Goal: Transaction & Acquisition: Purchase product/service

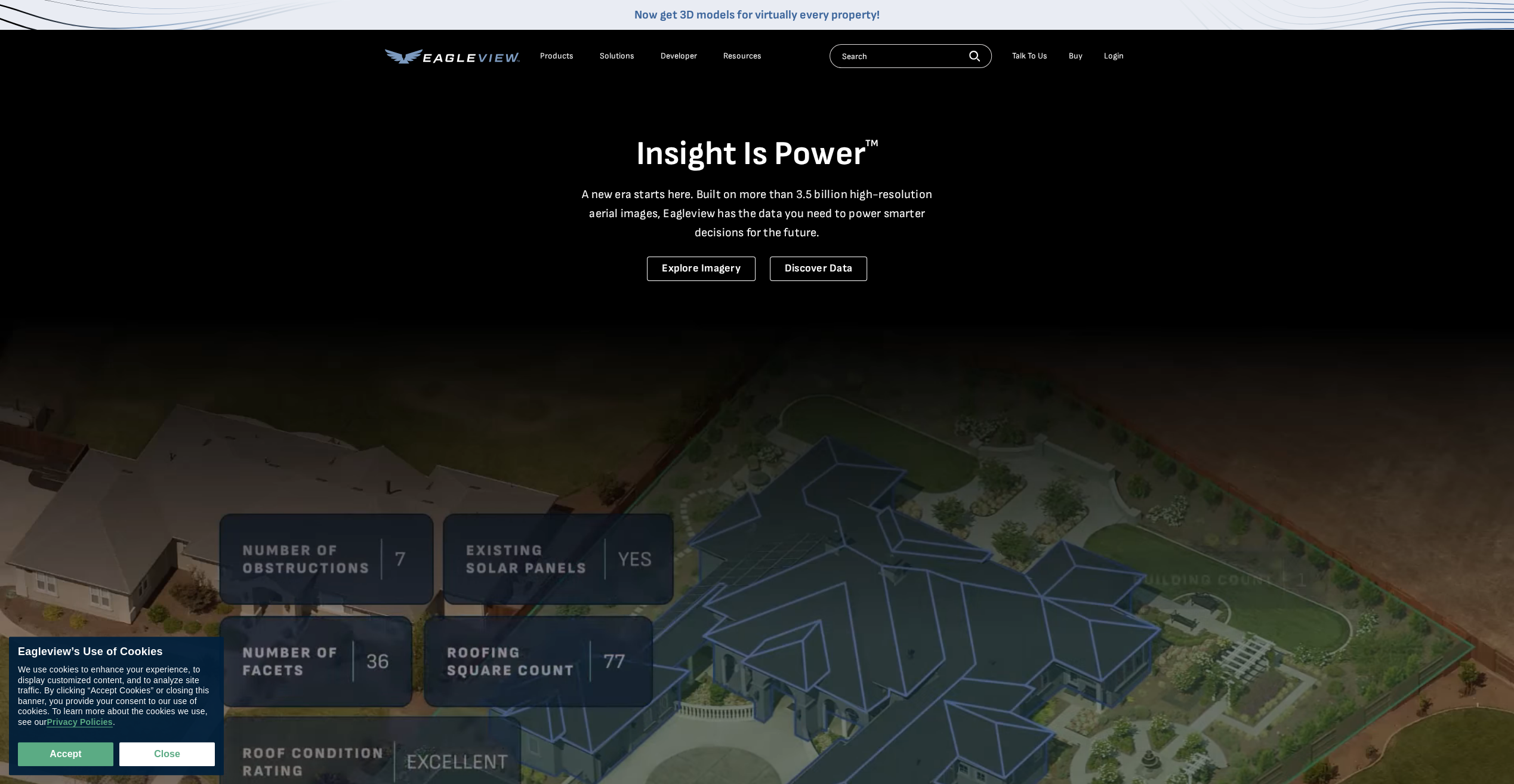
click at [1118, 53] on div "Login" at bounding box center [1114, 56] width 20 height 11
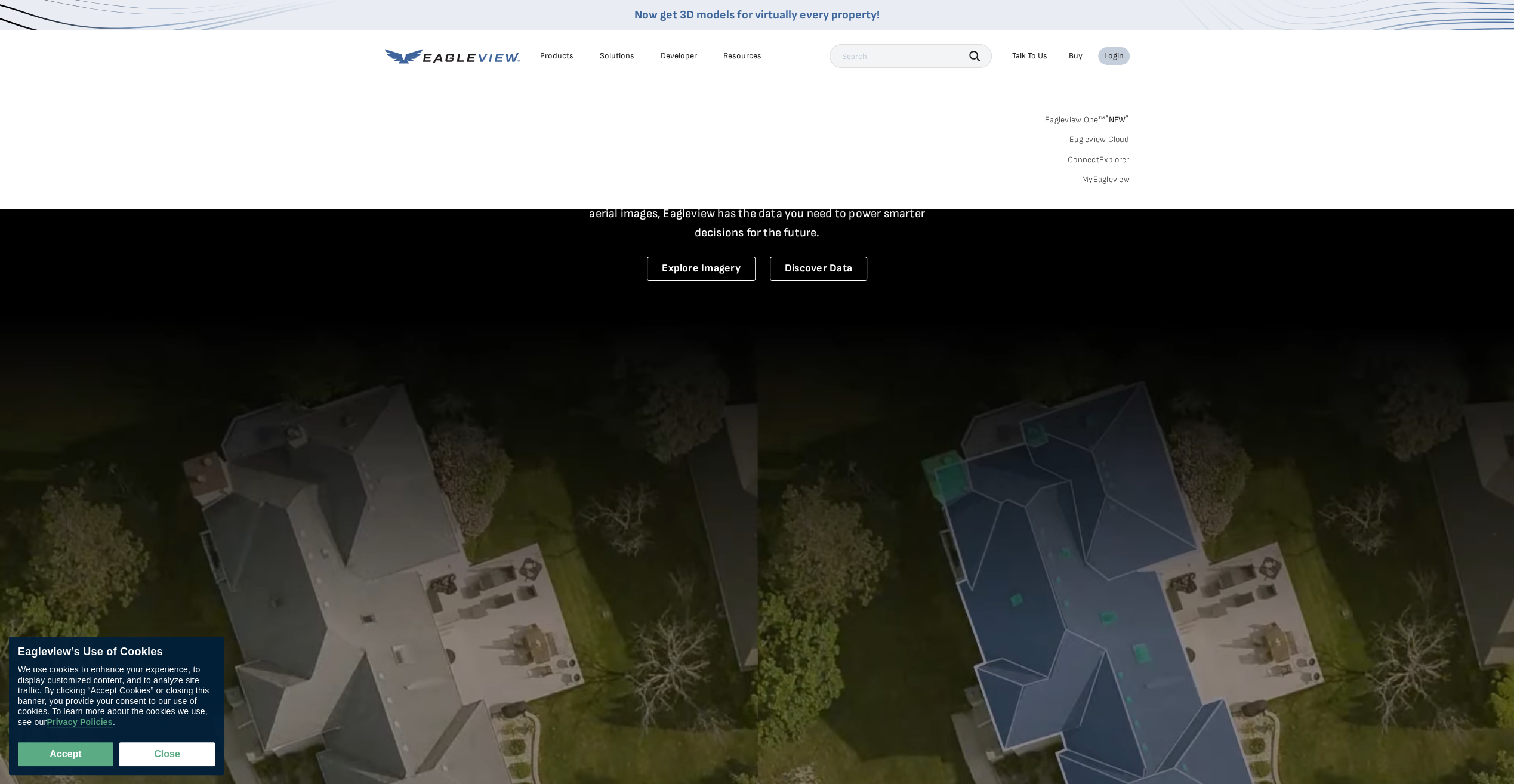
click at [1112, 57] on div "Login" at bounding box center [1114, 56] width 20 height 11
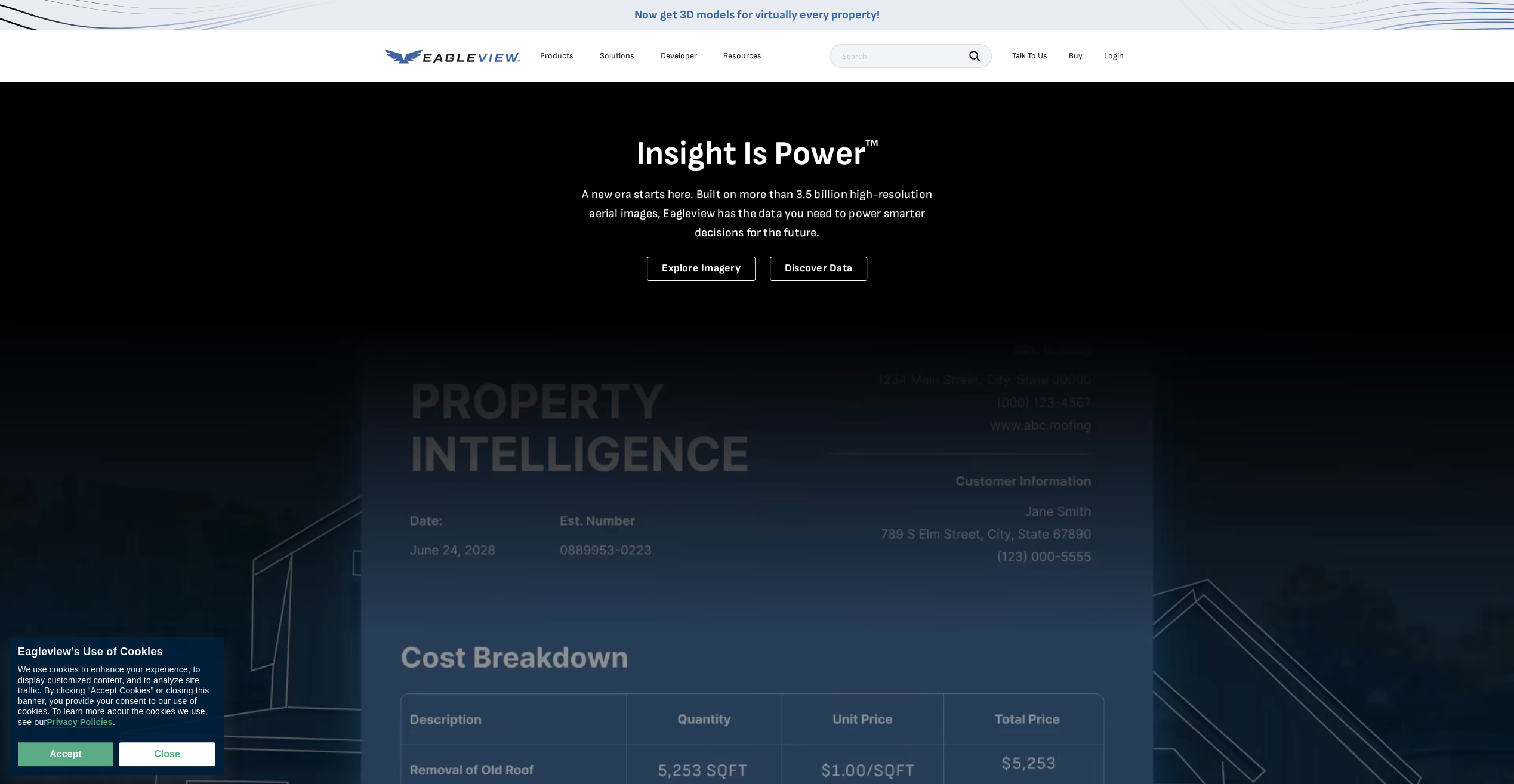
click at [1115, 53] on div "Login" at bounding box center [1114, 56] width 20 height 11
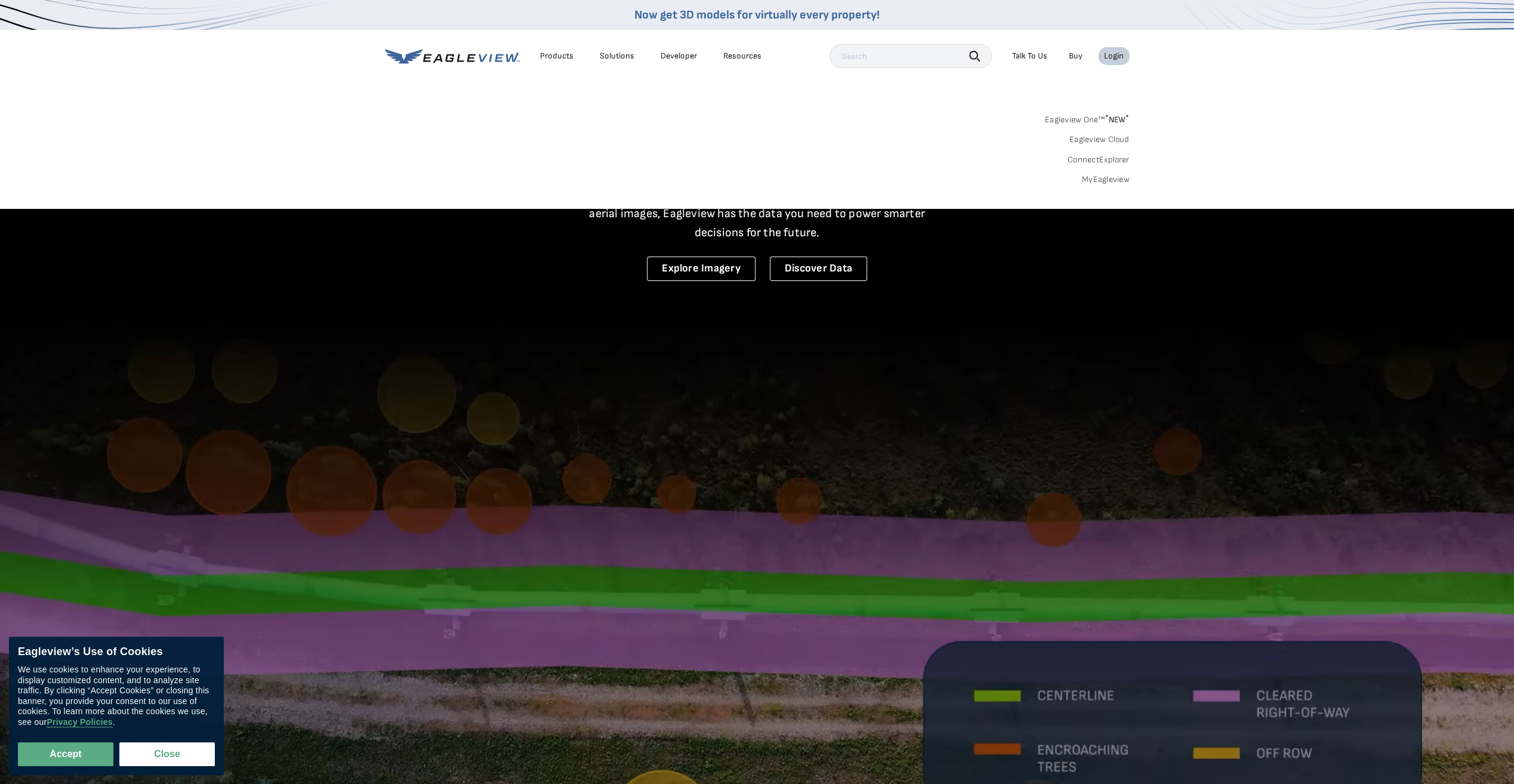
click at [1105, 181] on link "MyEagleview" at bounding box center [1106, 180] width 48 height 11
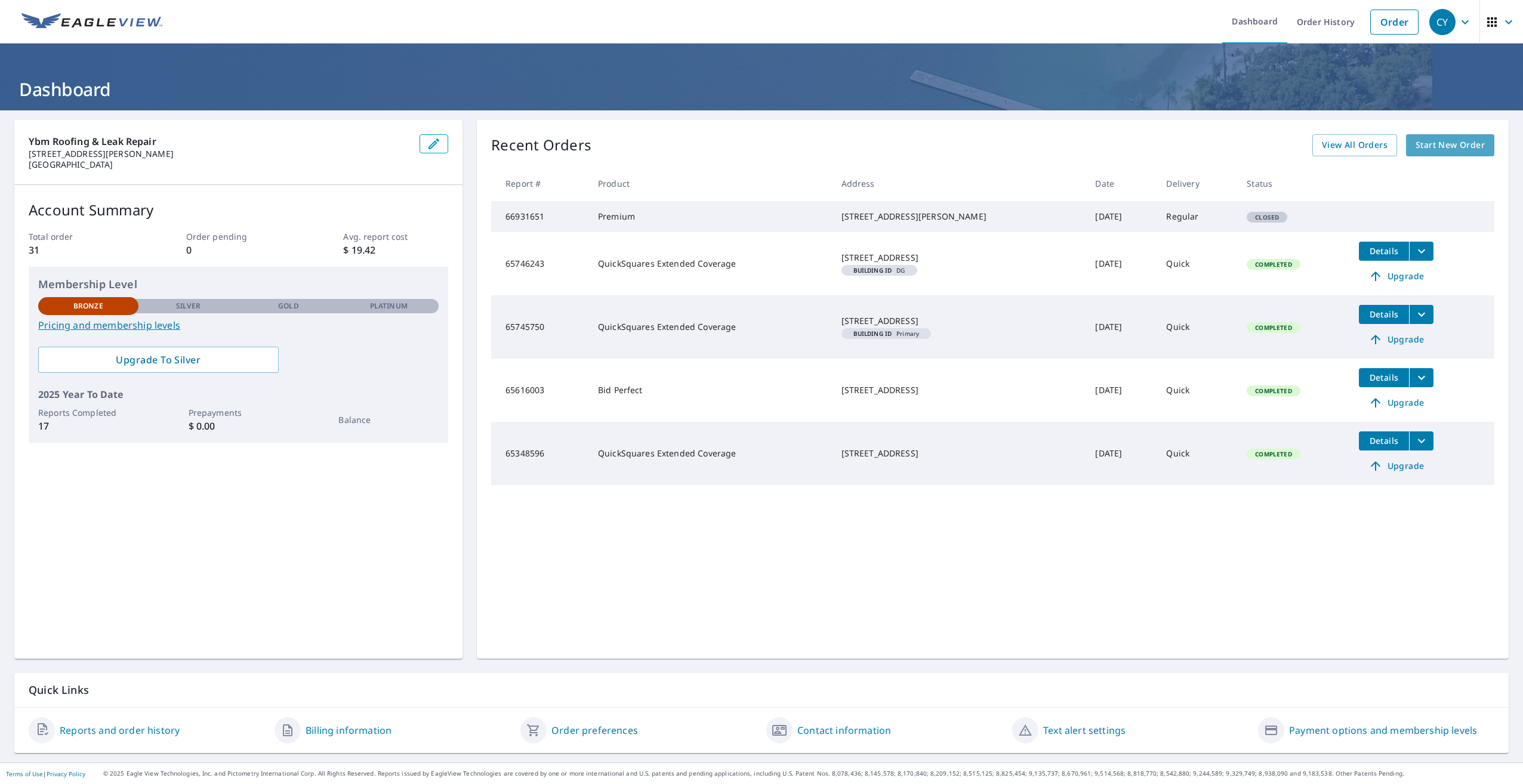
drag, startPoint x: 1432, startPoint y: 144, endPoint x: 1249, endPoint y: 177, distance: 186.0
click at [1249, 177] on th "Status" at bounding box center [1293, 183] width 112 height 35
click at [1426, 142] on span "Start New Order" at bounding box center [1450, 145] width 69 height 15
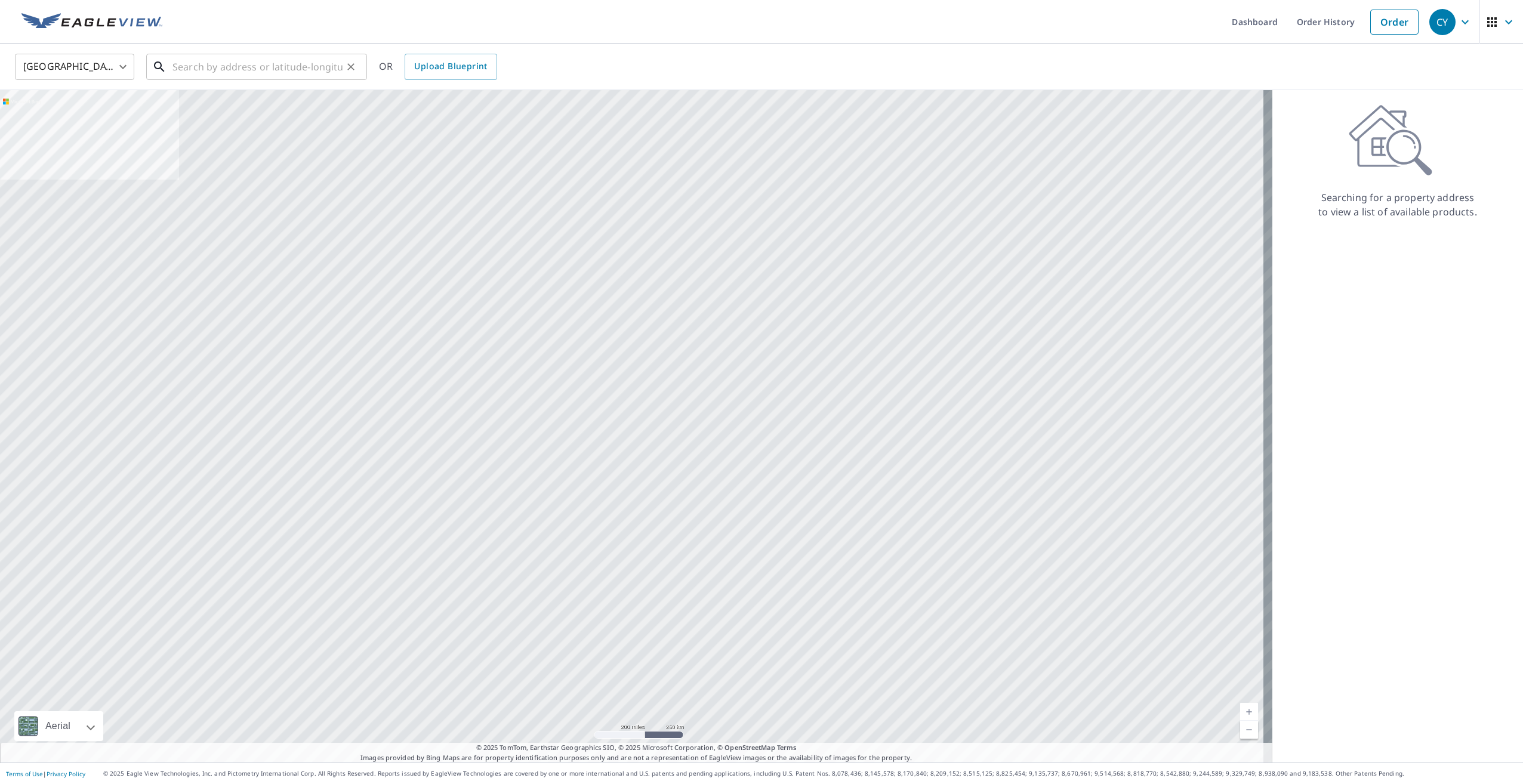
click at [211, 69] on input "text" at bounding box center [258, 67] width 170 height 33
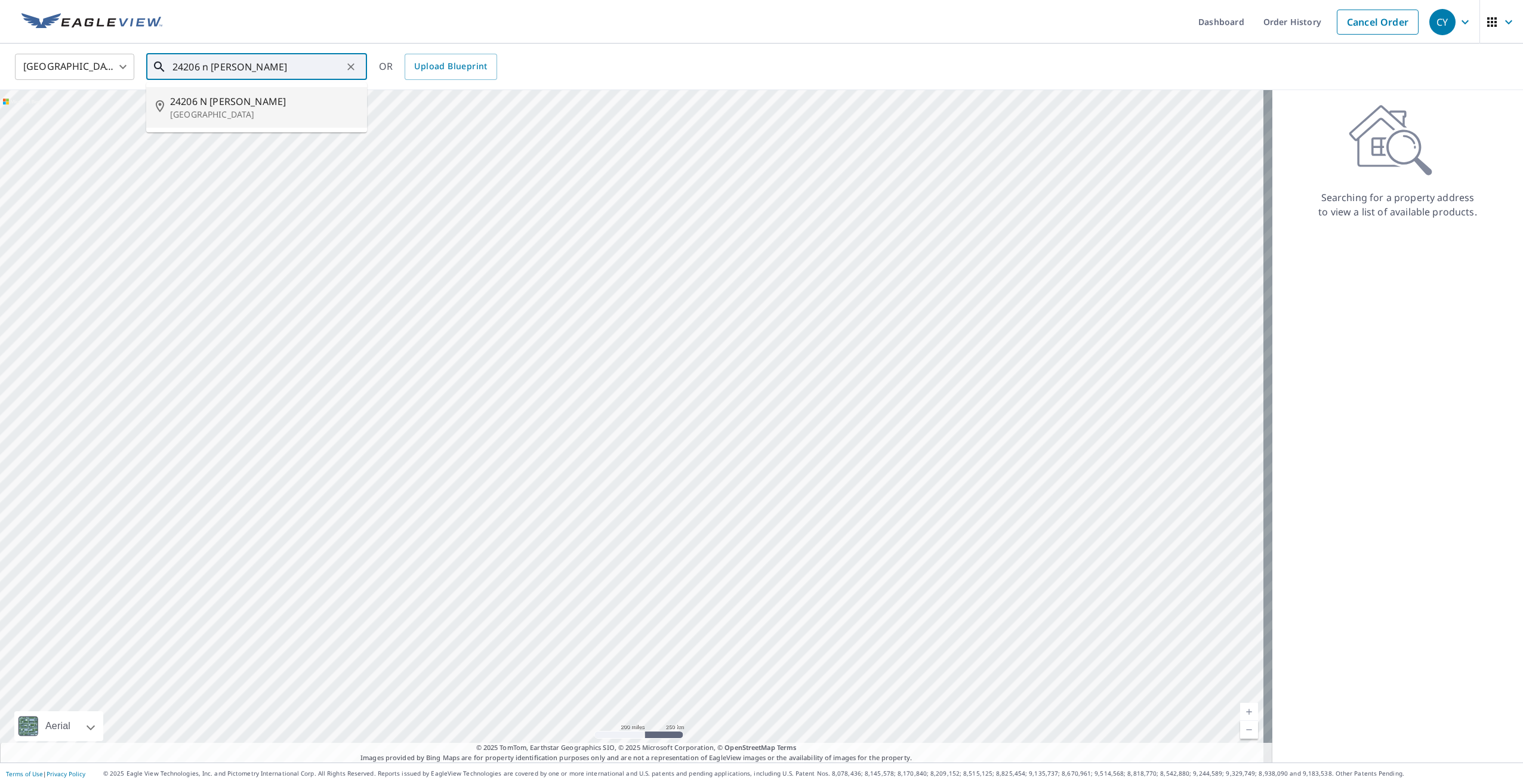
click at [284, 100] on span "24206 N Donielle Ln" at bounding box center [263, 101] width 187 height 14
type input "24206 N Donielle Ln Deer Park, WA 99006"
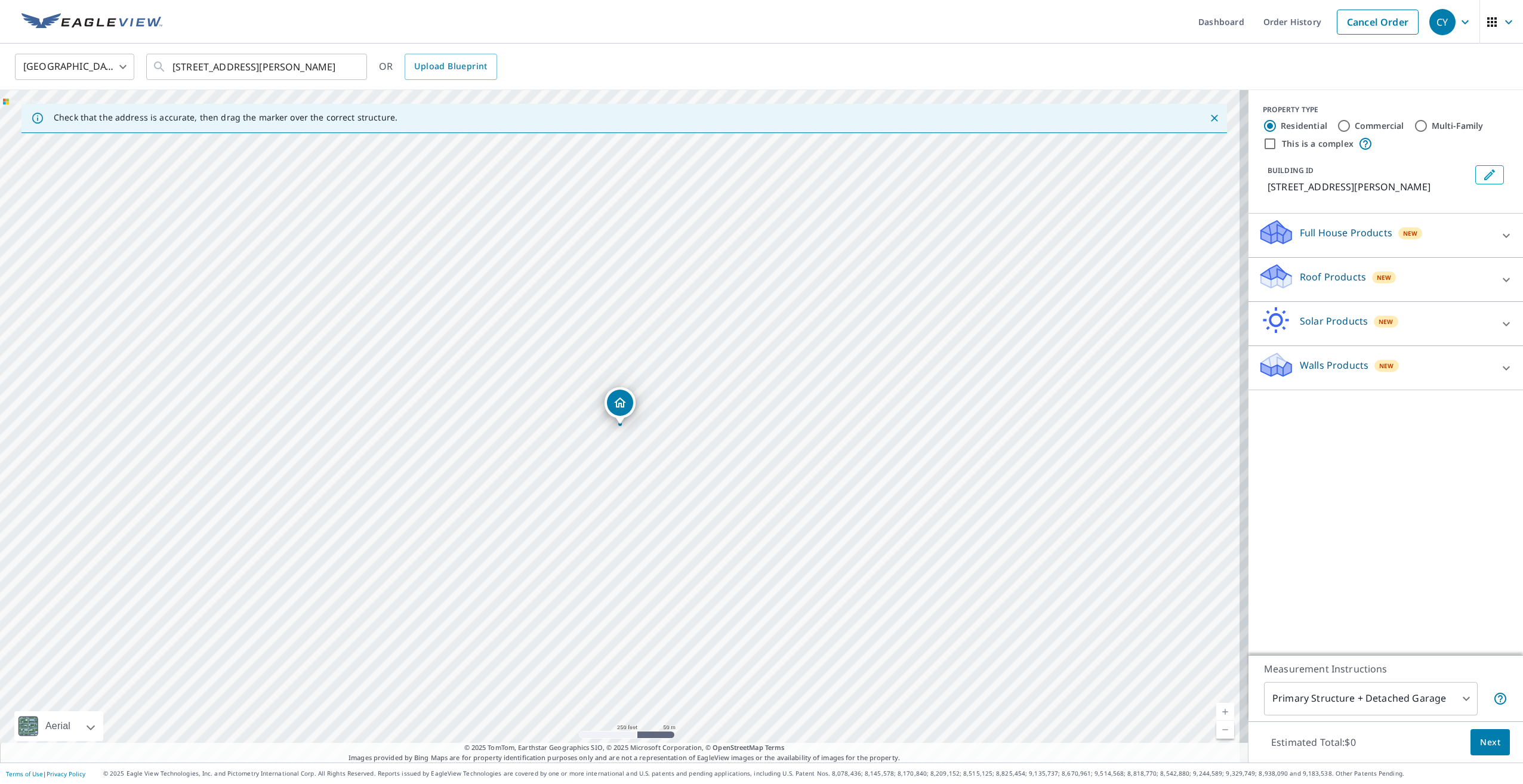
click at [1462, 274] on div "Roof Products New" at bounding box center [1374, 280] width 234 height 34
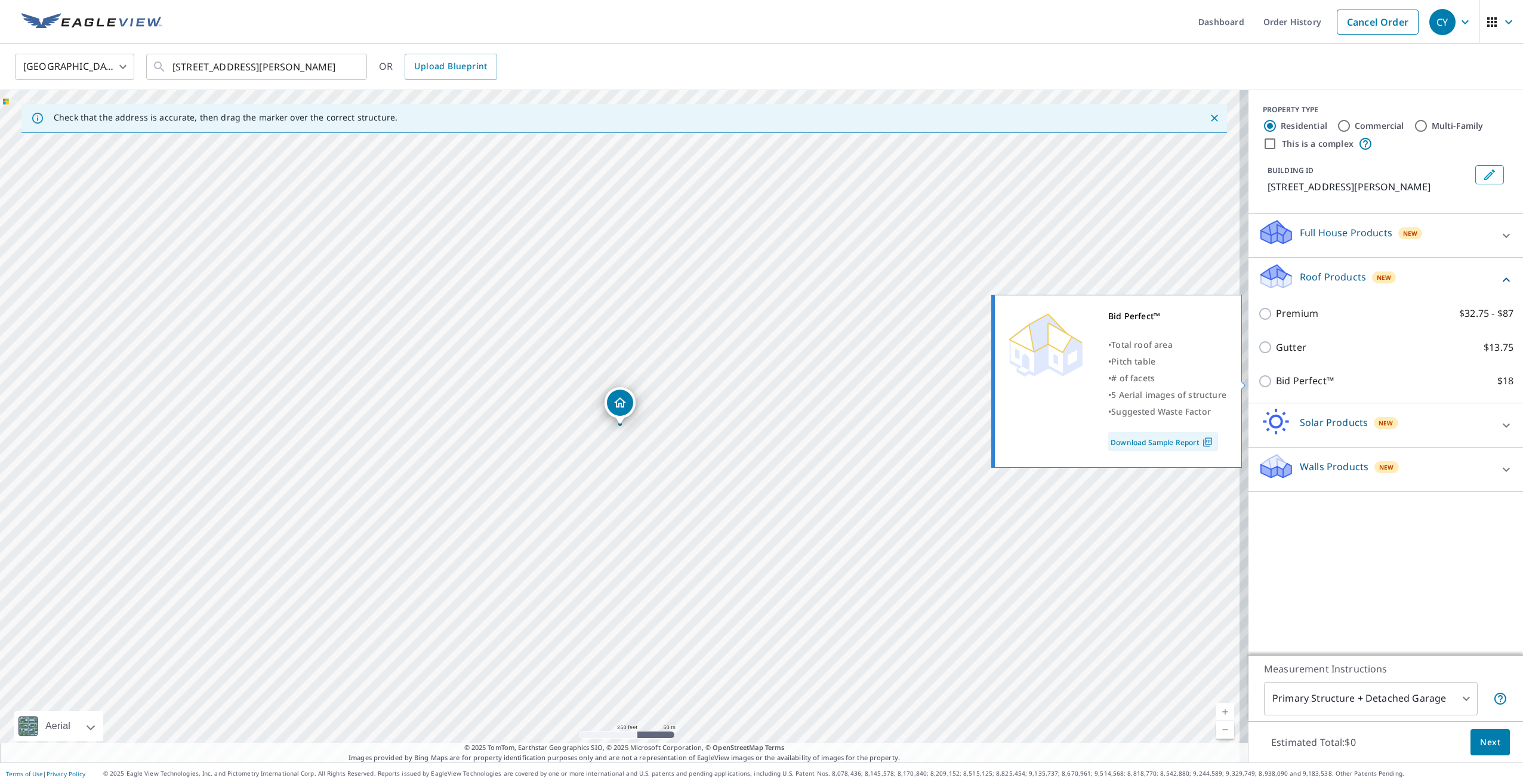
click at [1258, 383] on input "Bid Perfect™ $18" at bounding box center [1267, 381] width 18 height 14
checkbox input "true"
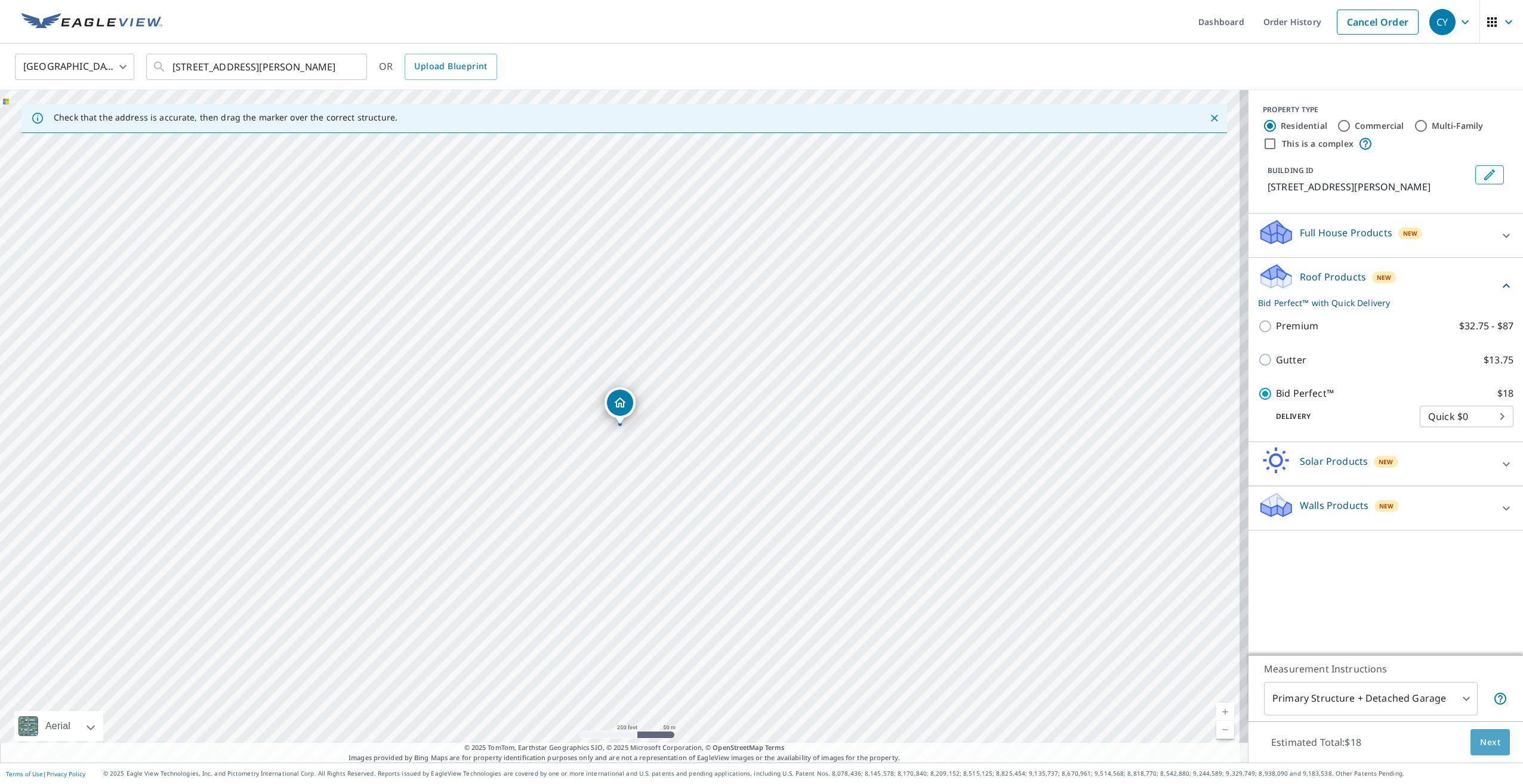
click at [1484, 751] on button "Next" at bounding box center [1490, 742] width 39 height 27
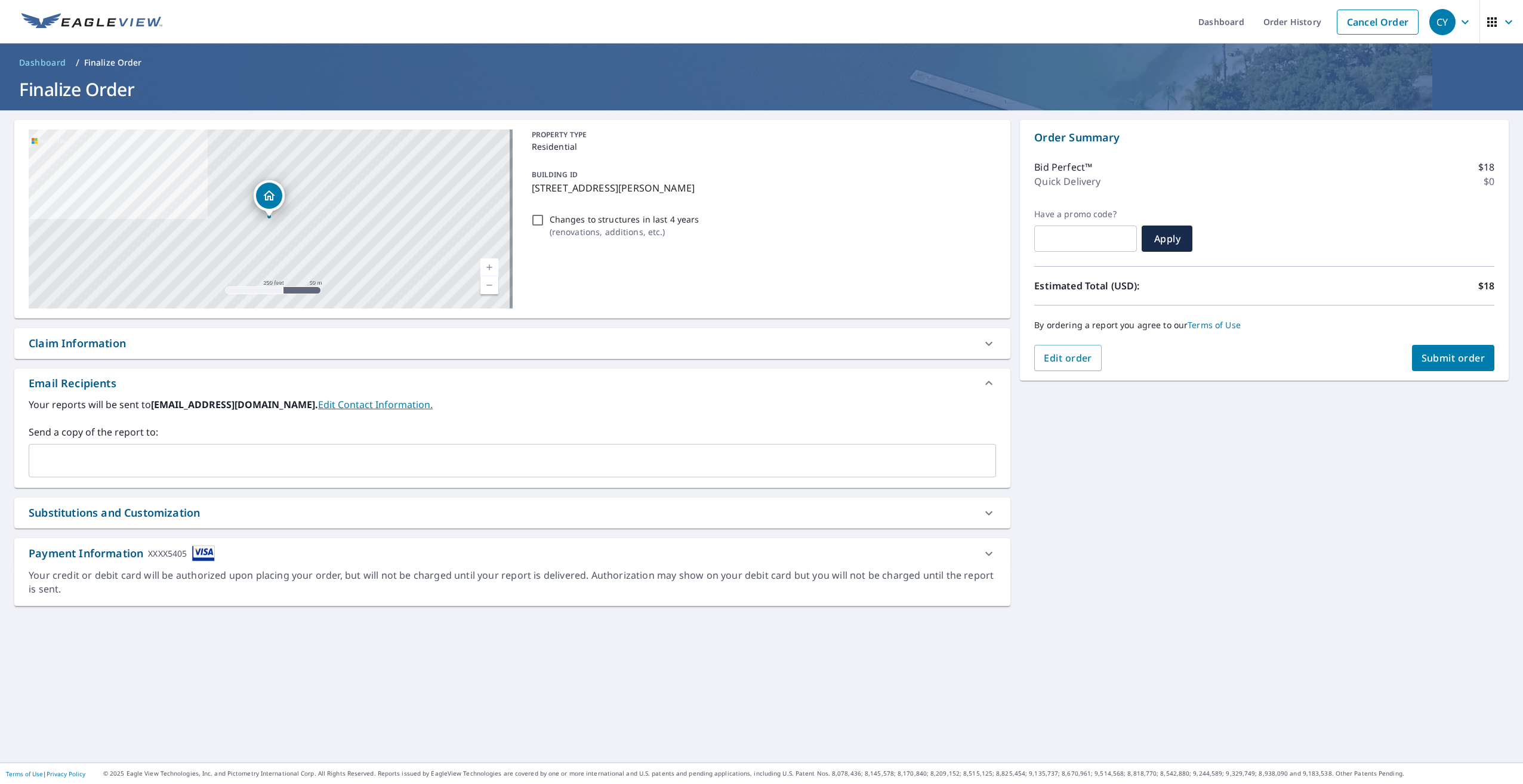
click at [1444, 363] on span "Submit order" at bounding box center [1453, 358] width 64 height 13
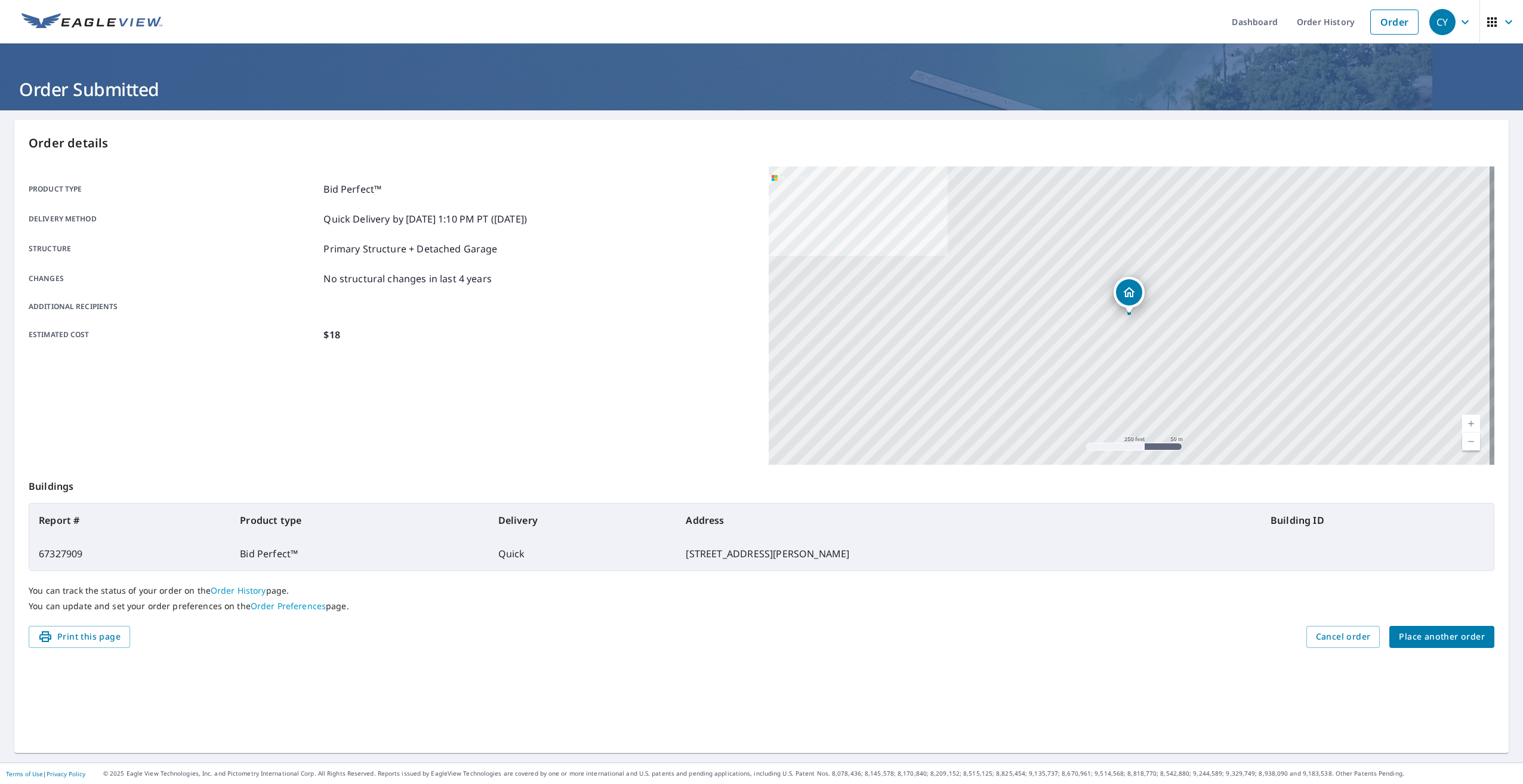
click at [1444, 363] on div "24206 N Donielle Ln Deer Park, WA 99006" at bounding box center [1131, 316] width 726 height 298
click at [1434, 367] on div "24206 N Donielle Ln Deer Park, WA 99006" at bounding box center [1131, 316] width 726 height 298
